Goal: Task Accomplishment & Management: Use online tool/utility

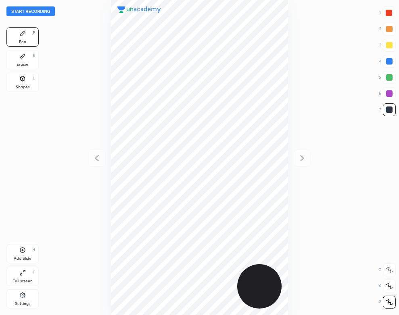
scroll to position [315, 270]
click at [40, 11] on button "Start recording" at bounding box center [30, 11] width 48 height 10
click at [21, 295] on icon at bounding box center [22, 294] width 5 height 5
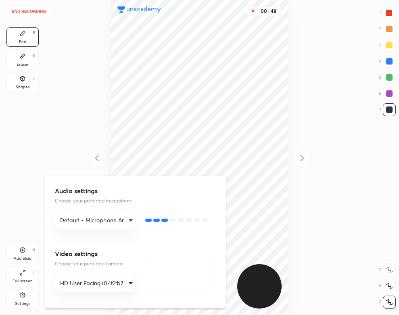
click at [158, 50] on div at bounding box center [199, 157] width 399 height 315
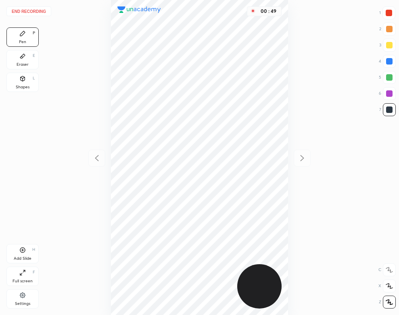
click at [79, 63] on div "00 : 49" at bounding box center [200, 157] width 270 height 315
click at [56, 115] on div "End recording 1 2 3 4 5 6 7 R O A L C X Z Erase all C X Z Pen P Eraser E Shapes…" at bounding box center [199, 157] width 399 height 315
click at [29, 251] on div "Add Slide H" at bounding box center [22, 253] width 32 height 19
click at [96, 160] on icon at bounding box center [97, 158] width 10 height 10
click at [298, 154] on icon at bounding box center [302, 158] width 10 height 10
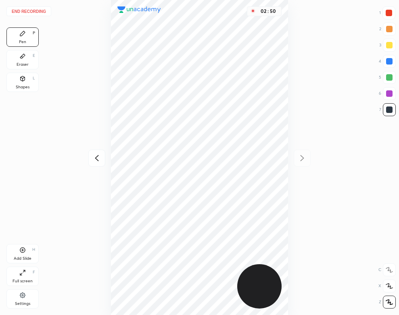
click at [23, 83] on div "Shapes L" at bounding box center [22, 82] width 32 height 19
click at [10, 30] on div "Pen P" at bounding box center [22, 36] width 32 height 19
click at [288, 245] on div "03 : 11" at bounding box center [200, 157] width 270 height 315
click at [290, 235] on div "03 : 12" at bounding box center [200, 157] width 270 height 315
click at [33, 10] on button "End recording" at bounding box center [28, 11] width 45 height 10
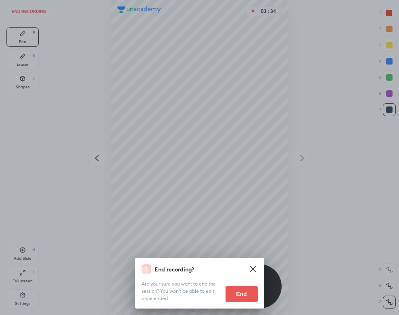
click at [240, 292] on button "End" at bounding box center [241, 294] width 32 height 16
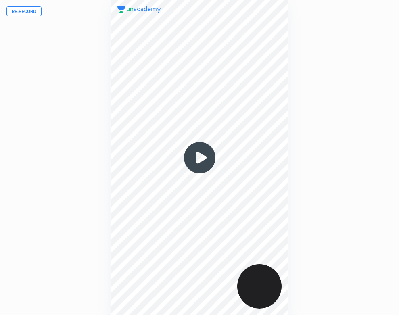
click at [195, 154] on img at bounding box center [199, 157] width 39 height 39
